Goal: Task Accomplishment & Management: Manage account settings

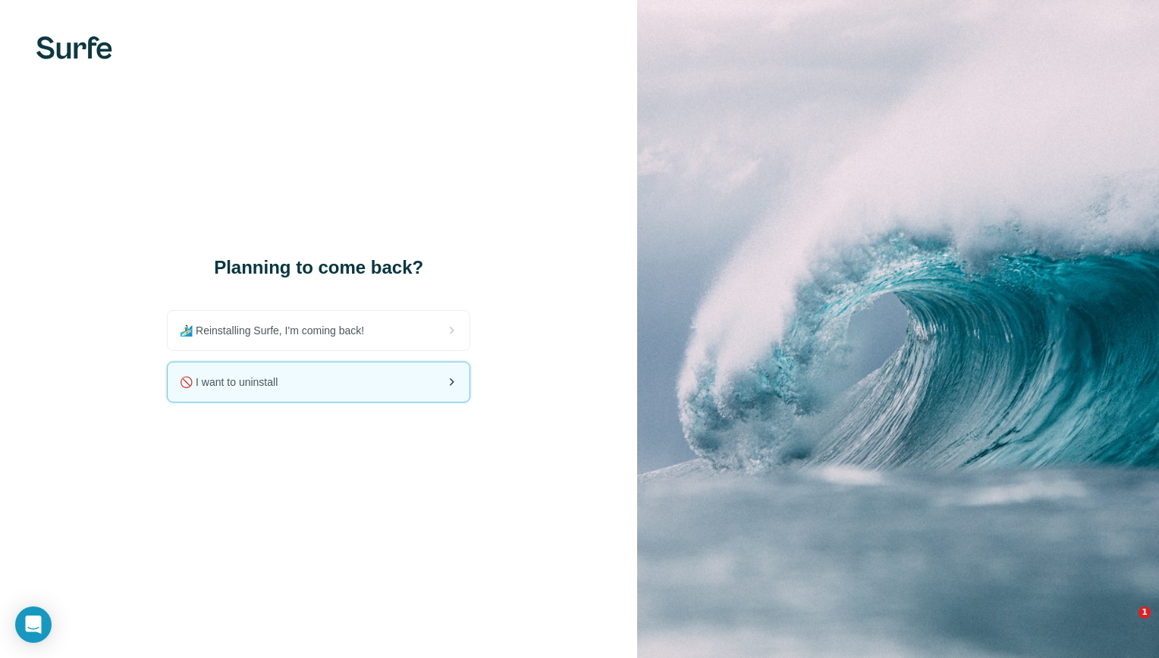
click at [329, 391] on div "🚫 I want to uninstall" at bounding box center [319, 382] width 302 height 39
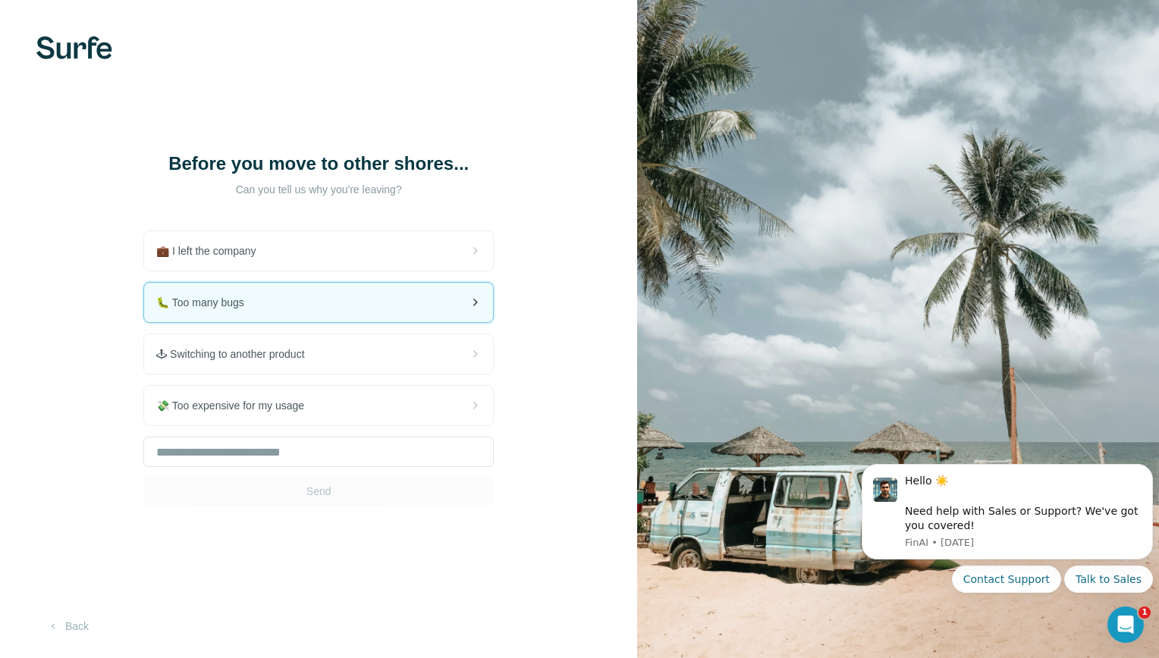
click at [303, 299] on div "🐛 Too many bugs" at bounding box center [318, 302] width 349 height 39
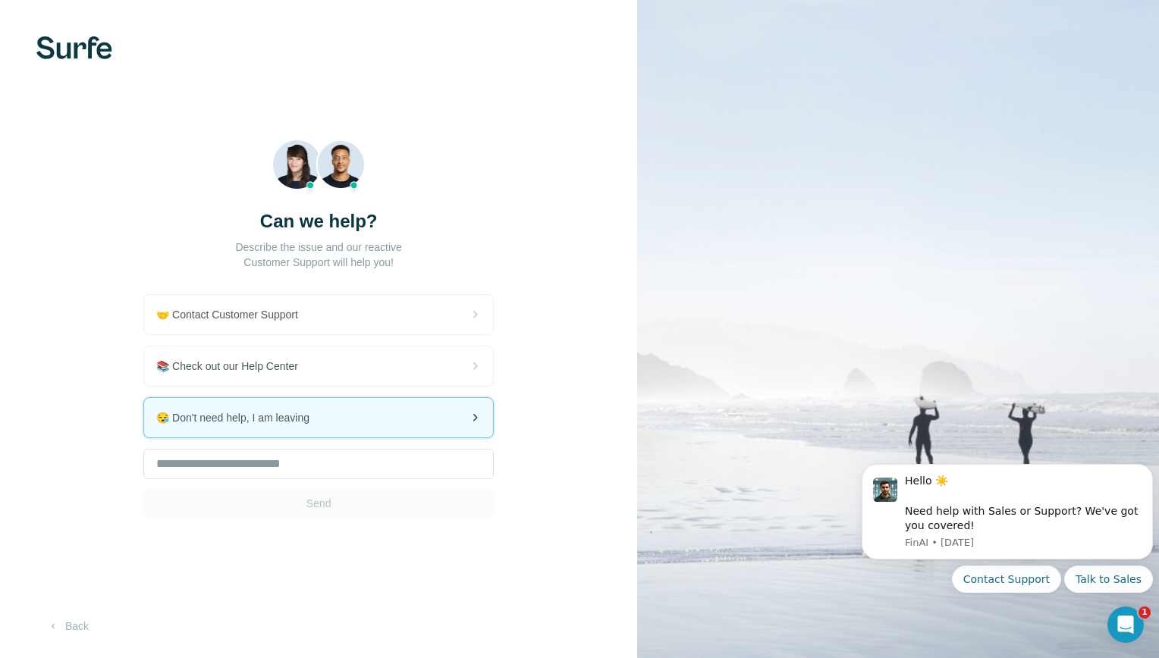
click at [350, 422] on div "😪 Don't need help, I am leaving" at bounding box center [318, 417] width 349 height 39
